Goal: Task Accomplishment & Management: Use online tool/utility

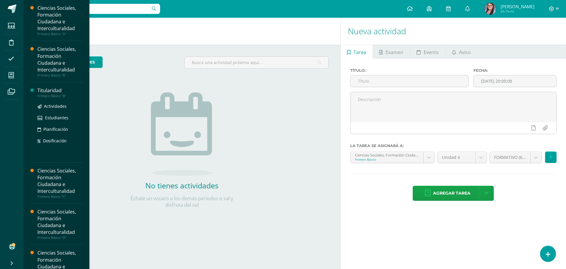
click at [55, 89] on div "Titularidad" at bounding box center [59, 90] width 45 height 7
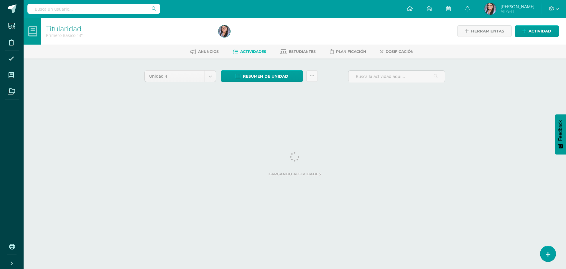
click at [98, 110] on div "Titularidad Primero Básico "B" Herramientas Detalle de asistencias Actividad An…" at bounding box center [295, 64] width 543 height 92
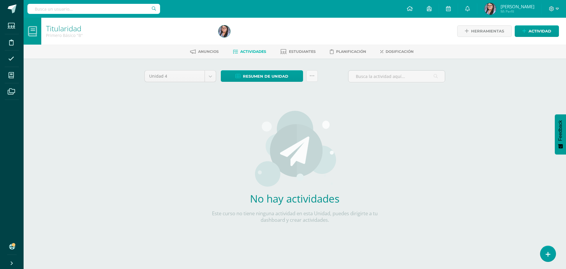
click at [191, 141] on div "Unidad 4 Unidad 1 Unidad 2 Unidad 3 Unidad 4 Resumen de unidad Descargar como H…" at bounding box center [295, 156] width 306 height 172
click at [548, 249] on link at bounding box center [548, 253] width 17 height 17
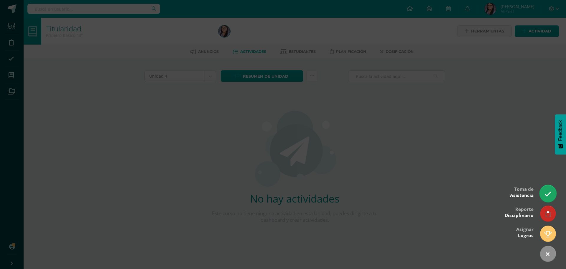
click at [546, 189] on link at bounding box center [548, 193] width 17 height 17
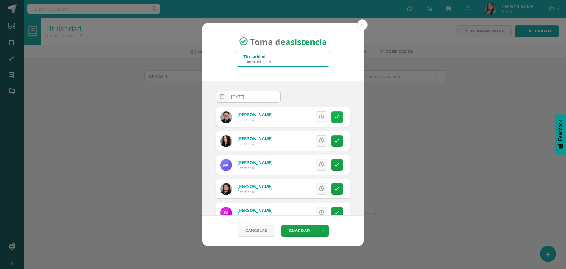
click at [334, 114] on link at bounding box center [337, 117] width 12 height 12
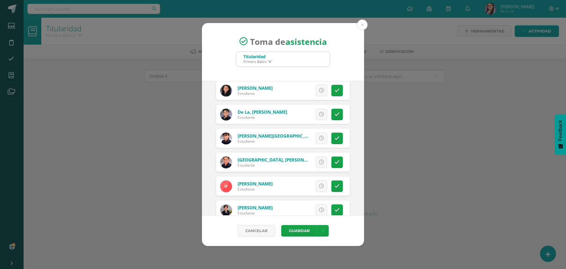
scroll to position [295, 0]
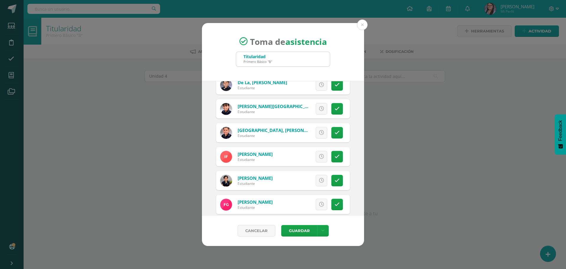
drag, startPoint x: 336, startPoint y: 160, endPoint x: 307, endPoint y: 167, distance: 30.5
click at [336, 160] on link at bounding box center [337, 157] width 12 height 12
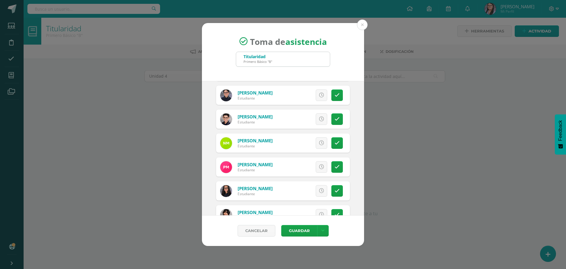
scroll to position [619, 0]
click at [338, 167] on link at bounding box center [337, 167] width 12 height 12
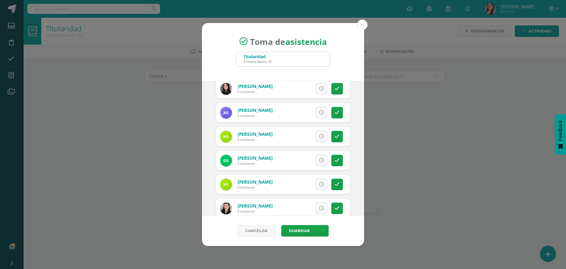
scroll to position [853, 0]
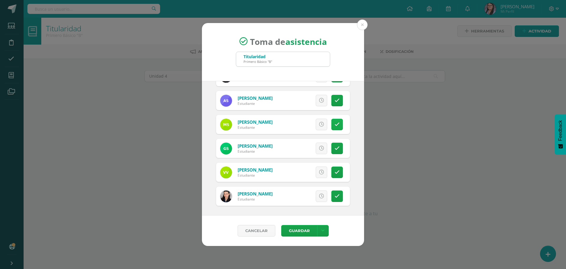
click at [335, 124] on icon at bounding box center [337, 124] width 5 height 5
click at [335, 143] on link at bounding box center [337, 148] width 12 height 12
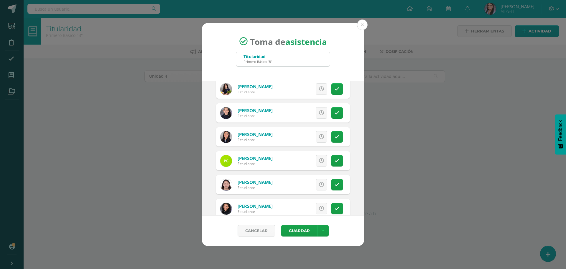
scroll to position [324, 0]
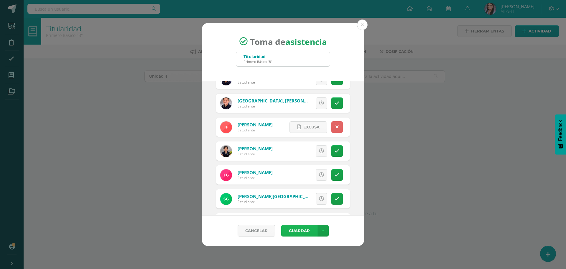
click at [304, 232] on button "Guardar" at bounding box center [299, 231] width 36 height 12
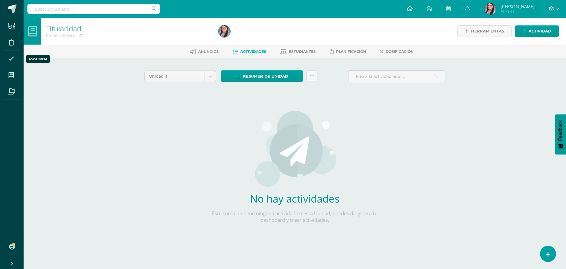
click at [13, 59] on icon at bounding box center [11, 59] width 6 height 6
